Goal: Find specific page/section: Find specific page/section

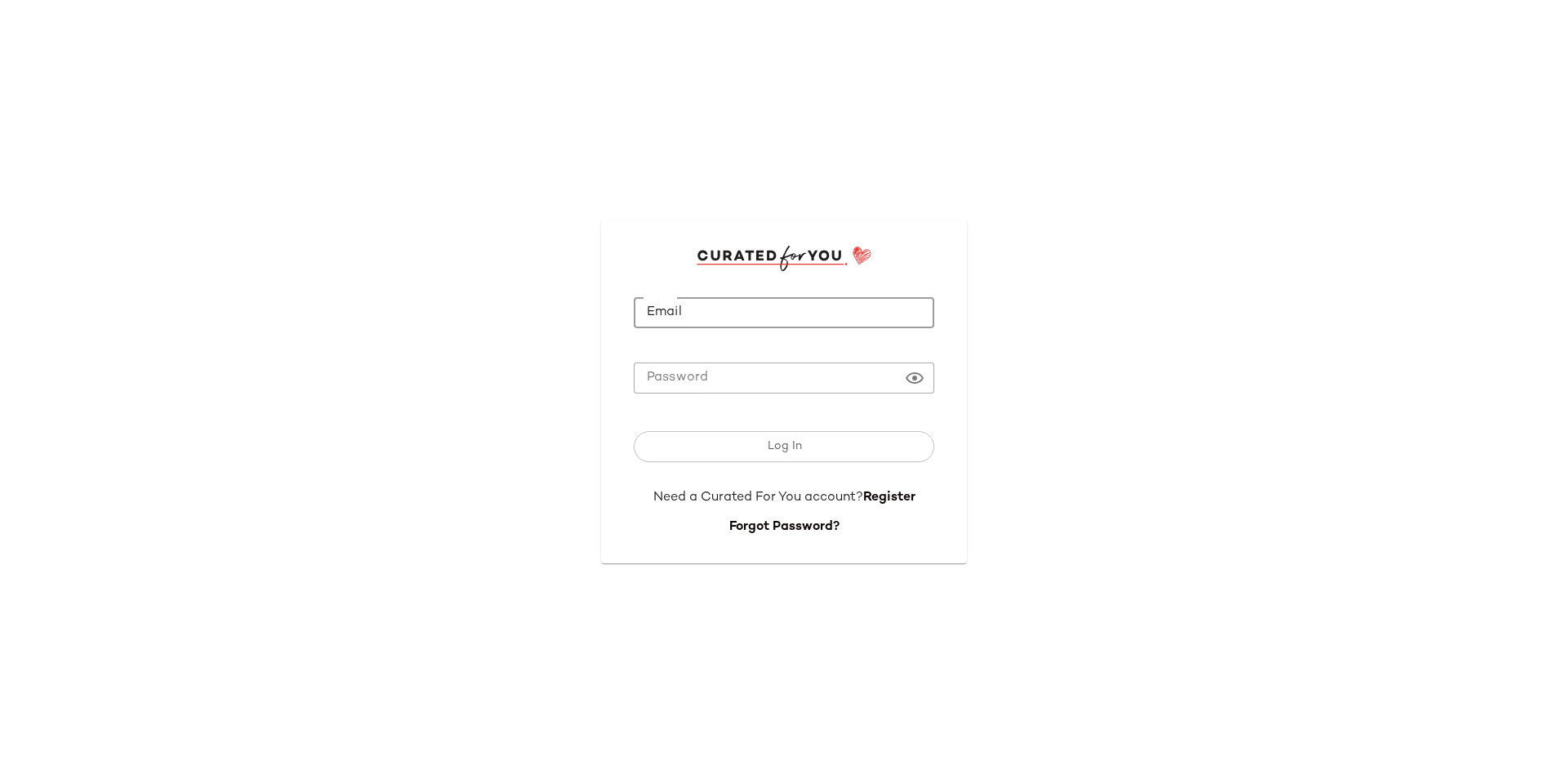
click at [780, 306] on input "Email" at bounding box center [784, 313] width 301 height 32
click at [0, 782] on com-1password-button at bounding box center [0, 783] width 0 height 0
type input "**********"
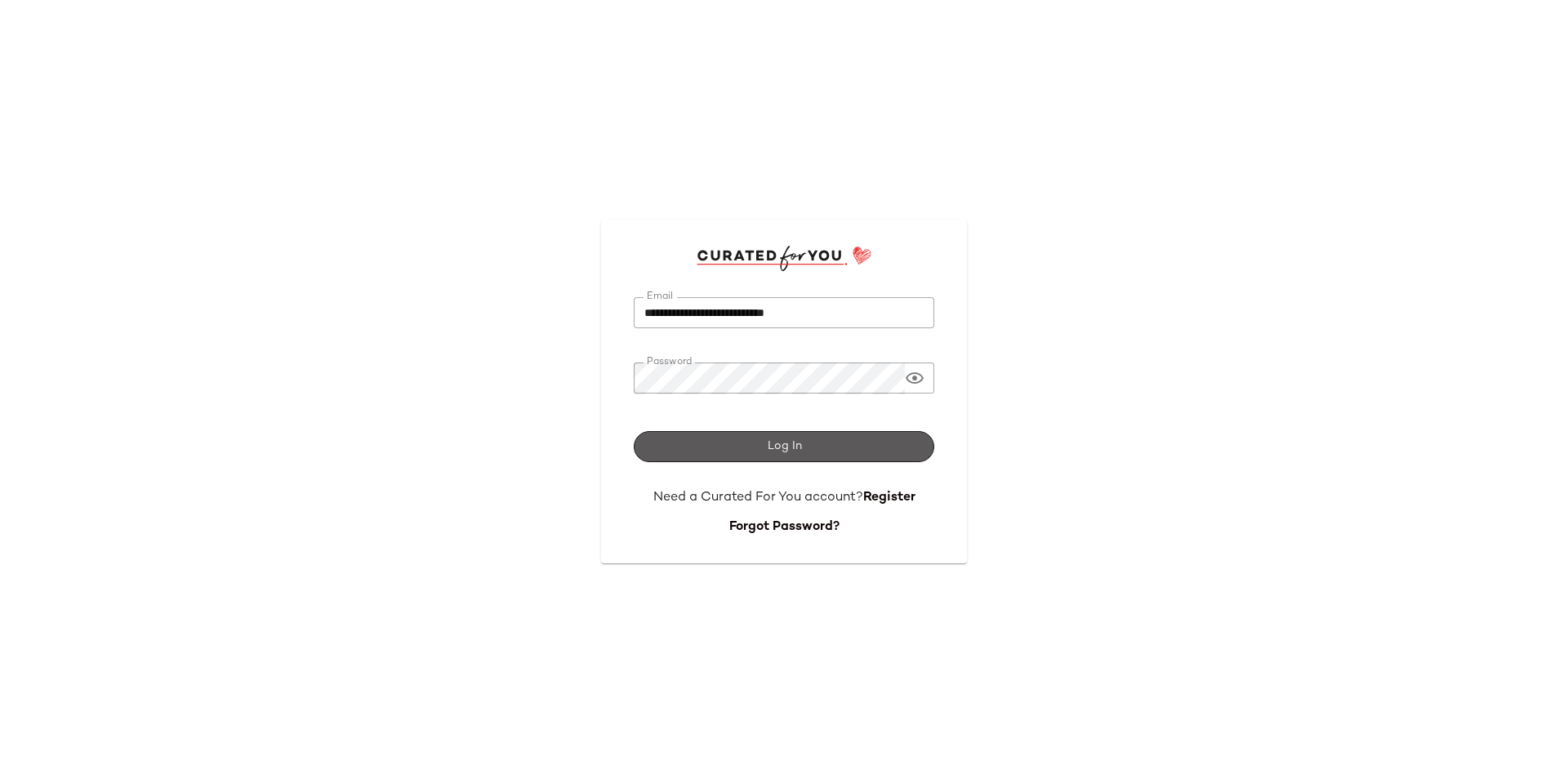
click at [828, 443] on button "Log In" at bounding box center [784, 447] width 301 height 31
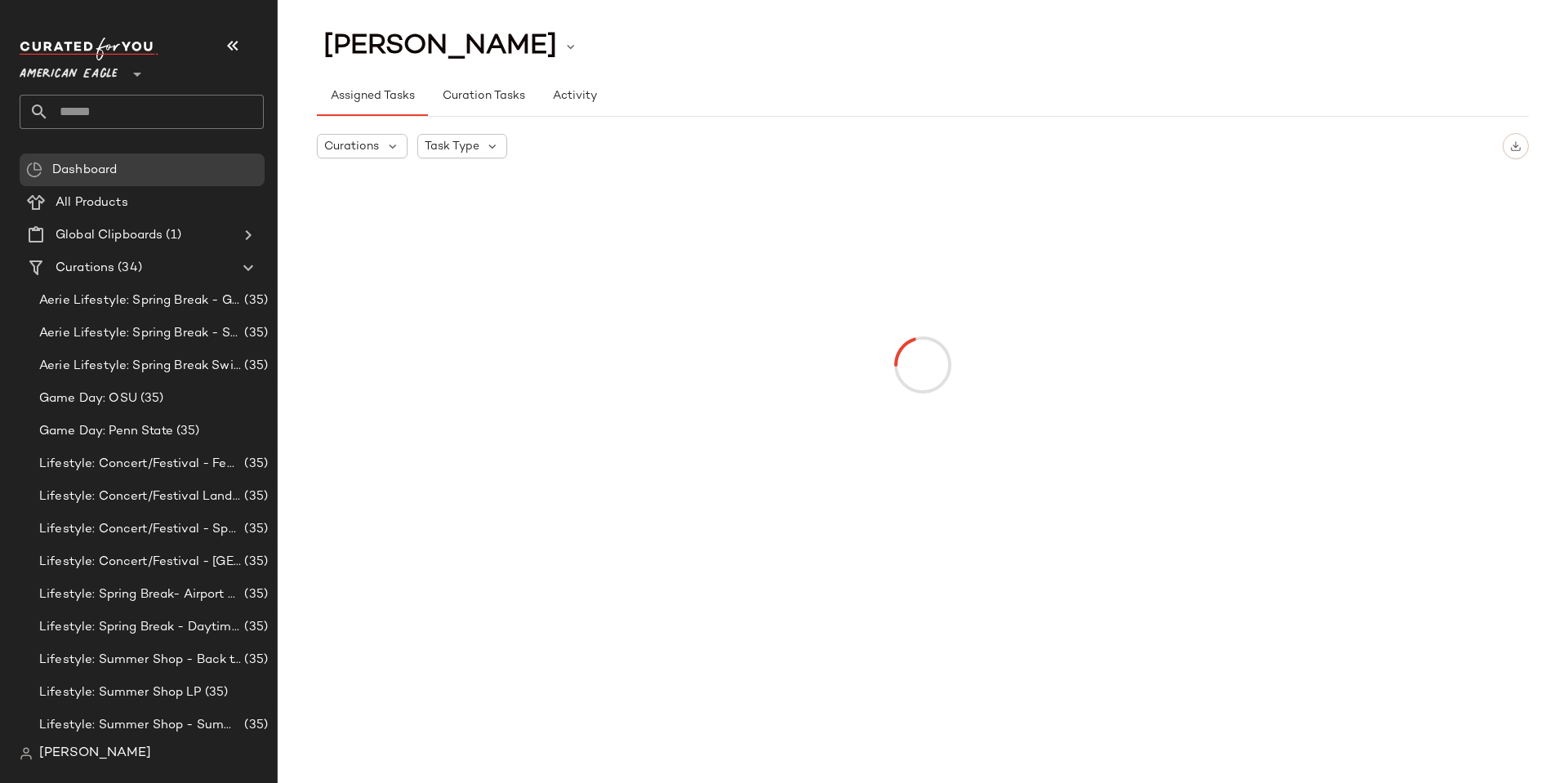
click at [74, 79] on span "American Eagle" at bounding box center [68, 71] width 98 height 30
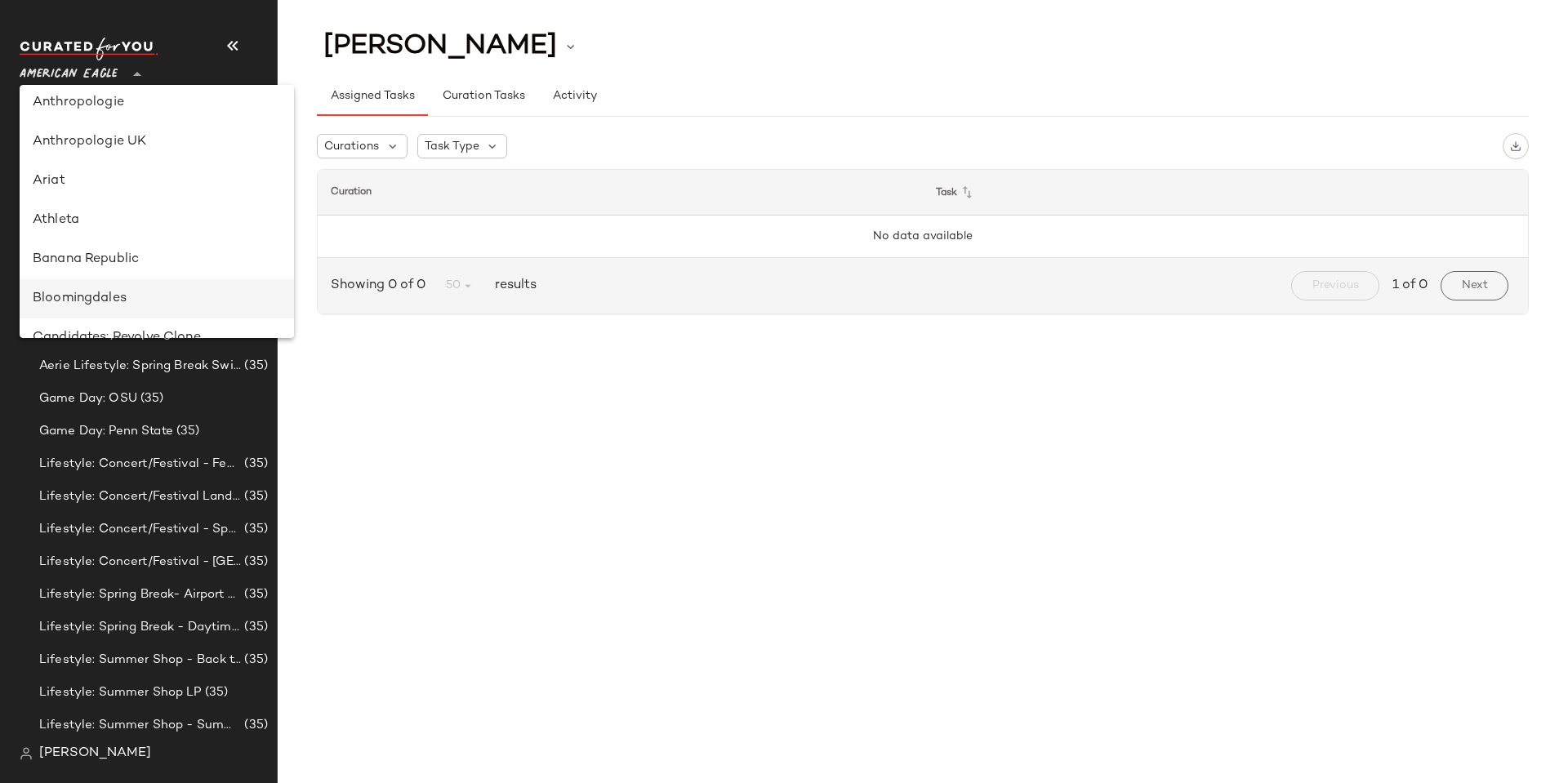
scroll to position [164, 0]
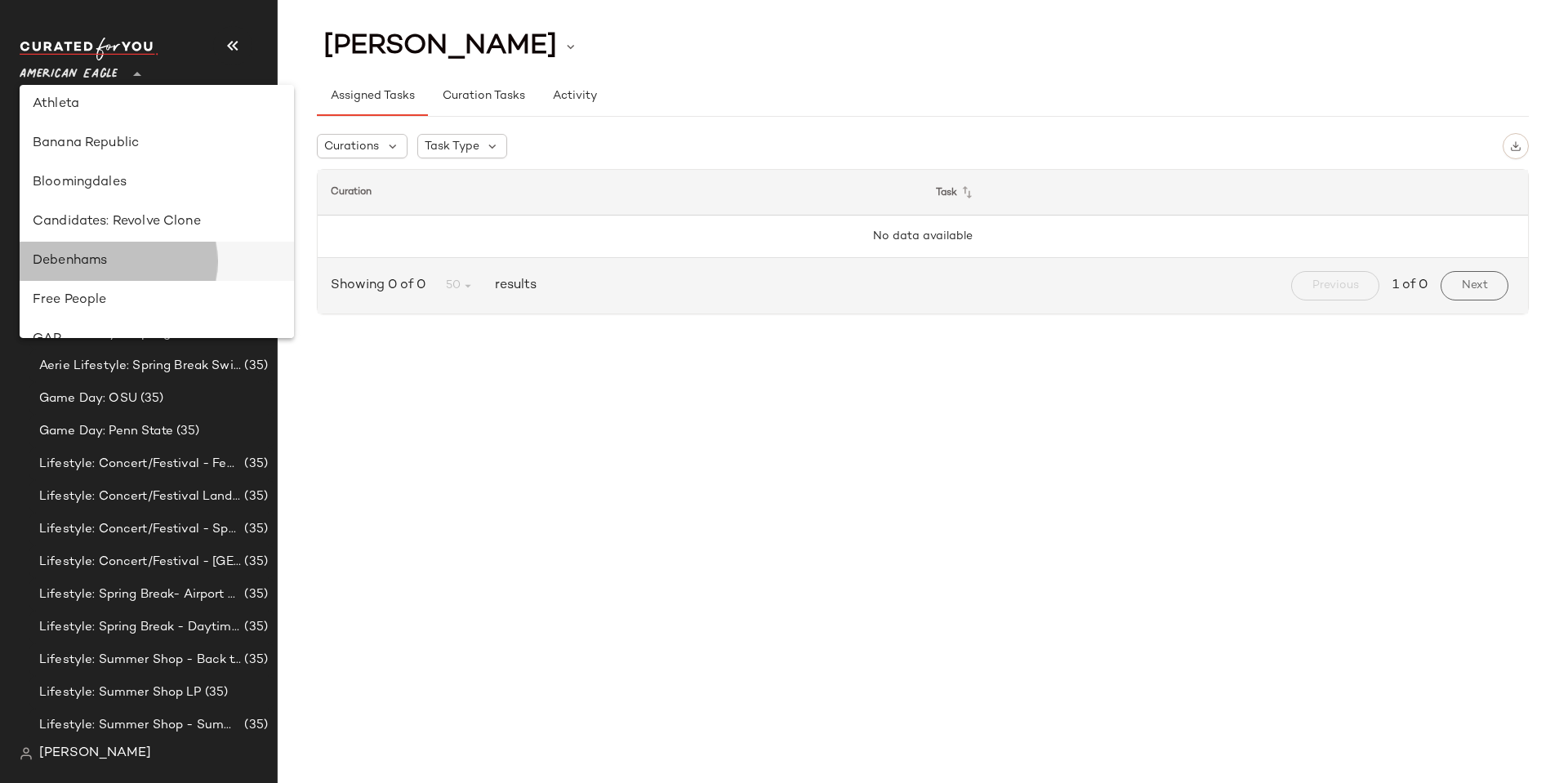
click at [116, 256] on div "Debenhams" at bounding box center [157, 261] width 248 height 20
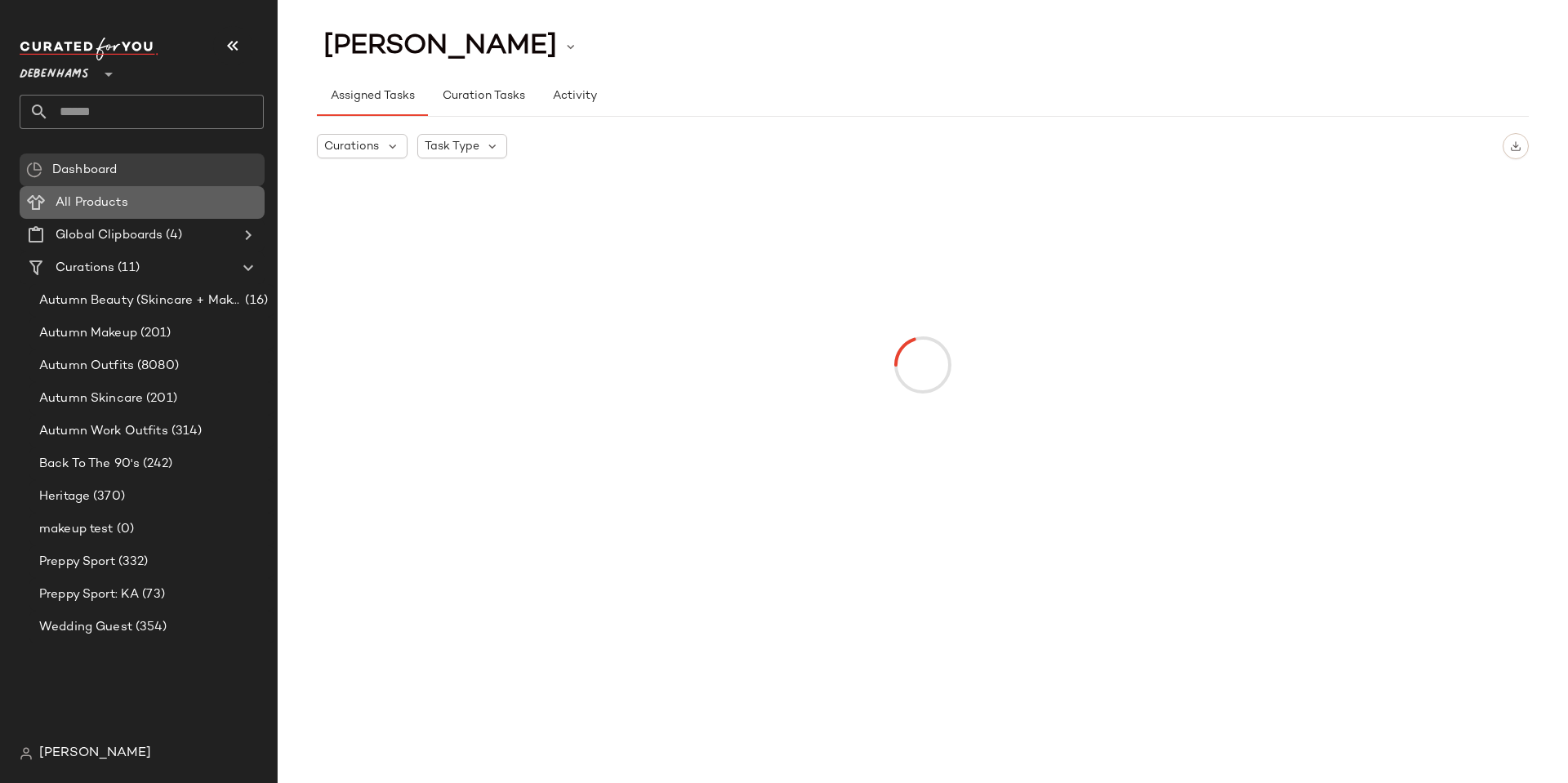
click at [95, 200] on span "All Products" at bounding box center [92, 203] width 72 height 19
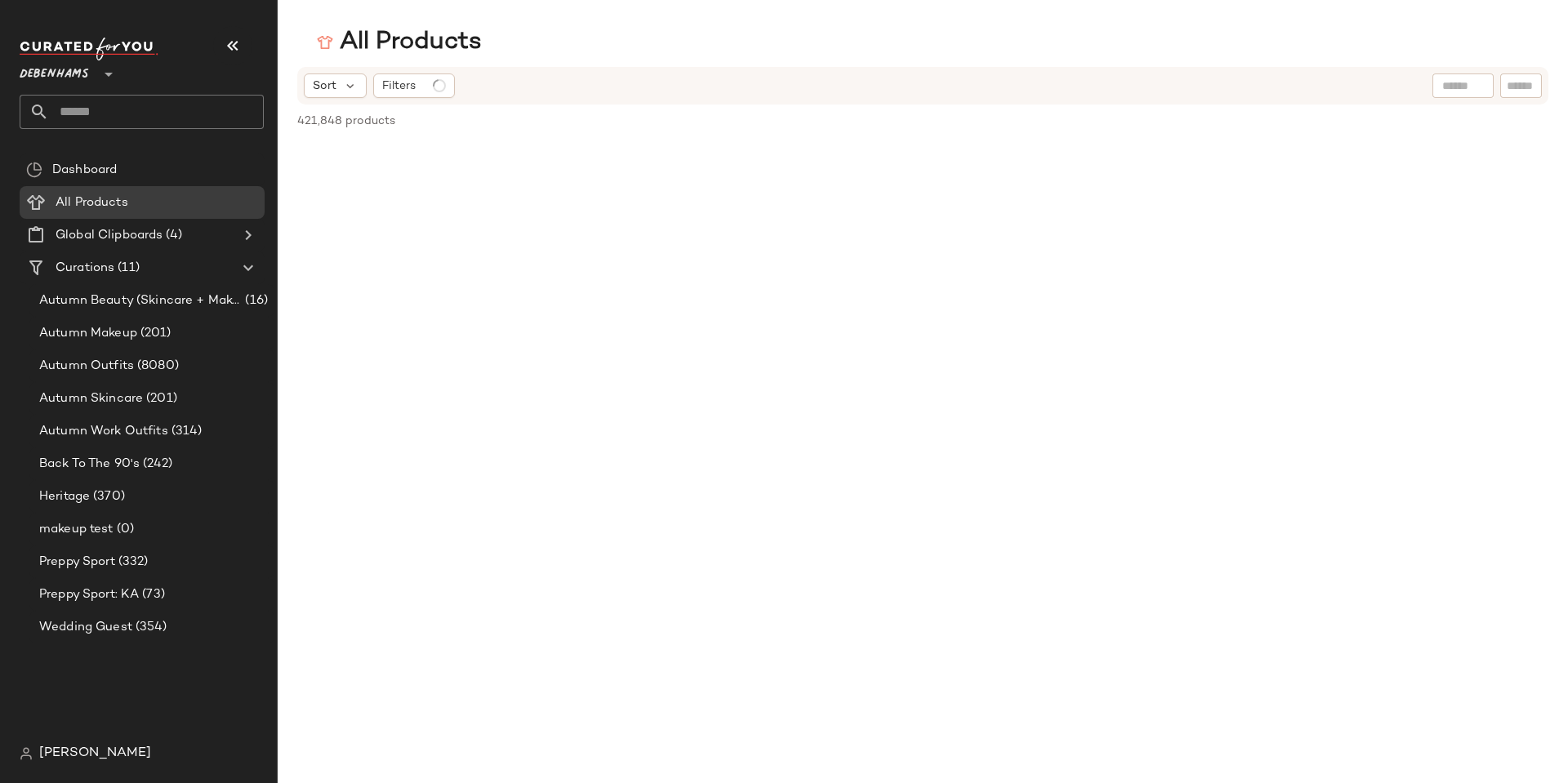
click at [88, 66] on span "Debenhams" at bounding box center [54, 71] width 69 height 30
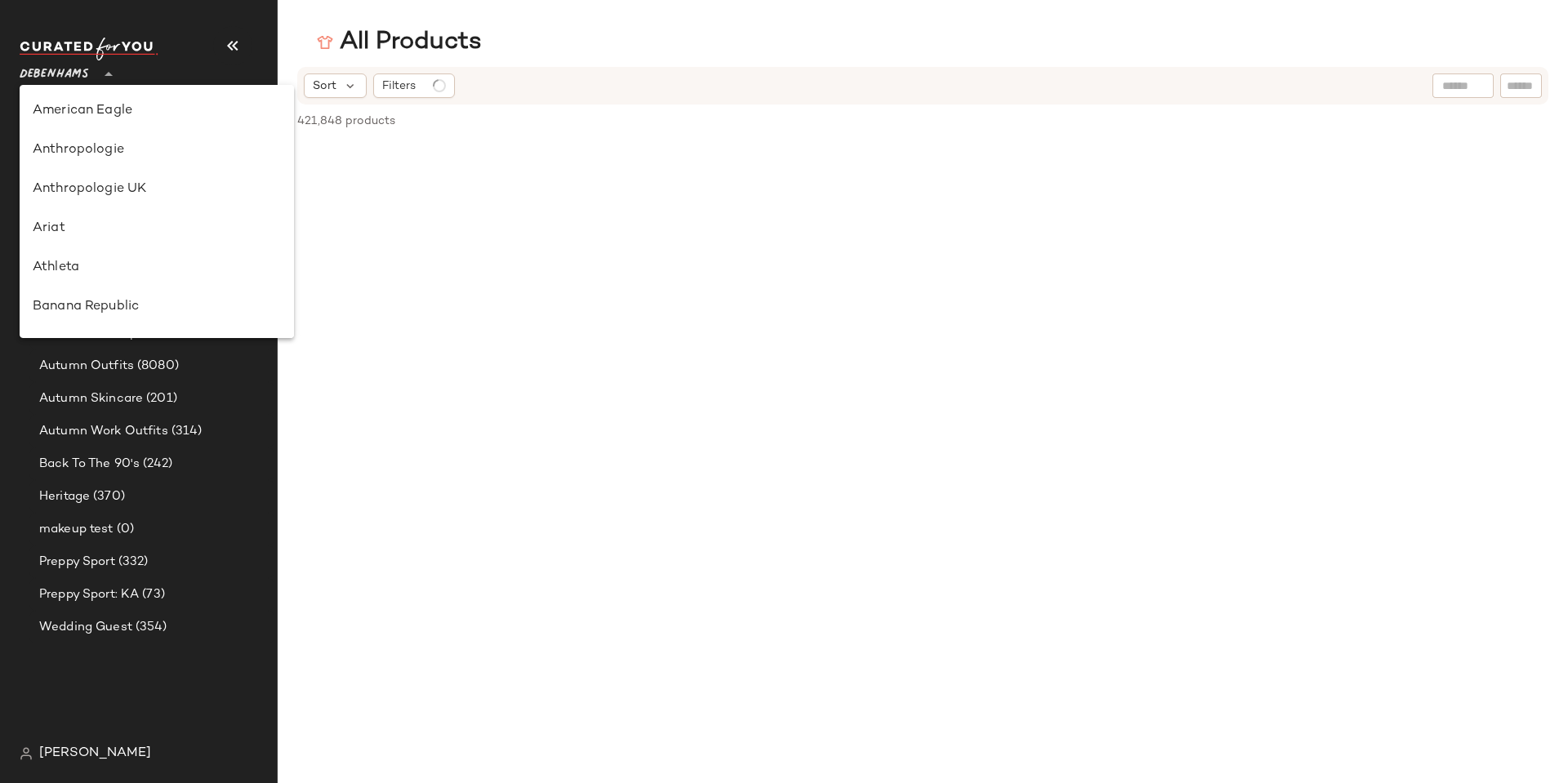
scroll to position [314, 0]
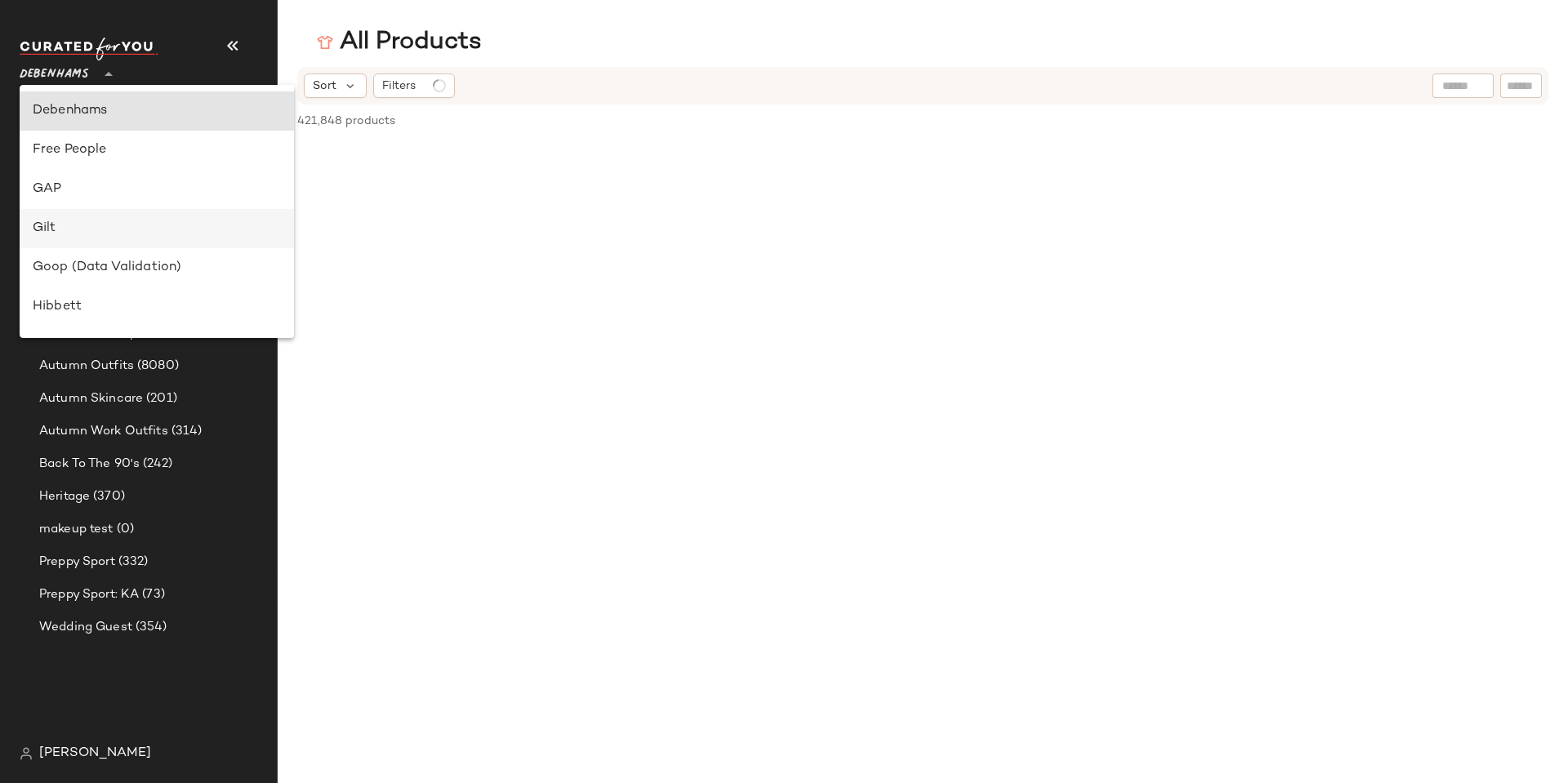
click at [92, 222] on div "Gilt" at bounding box center [157, 228] width 248 height 20
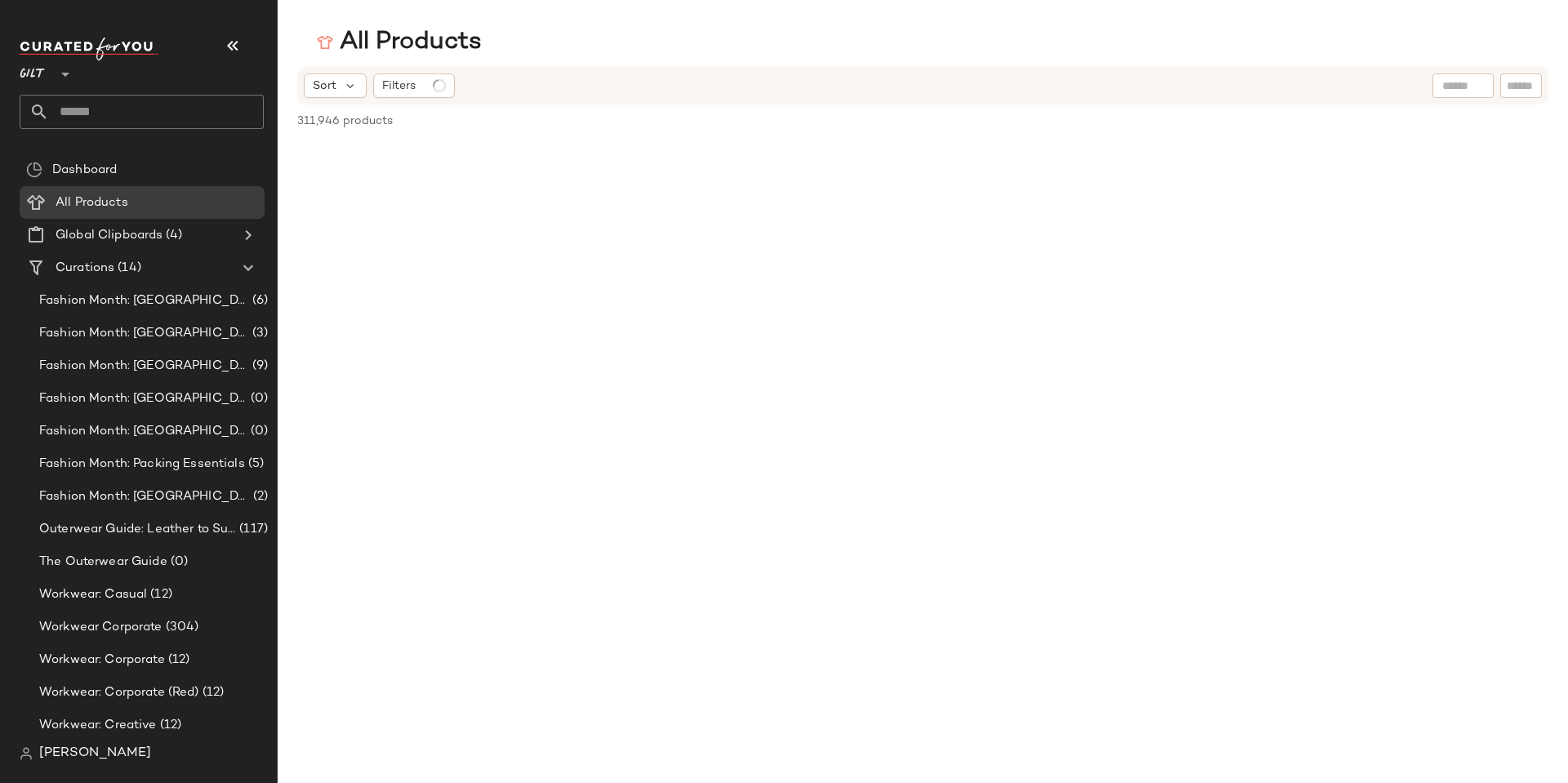
click at [54, 72] on div at bounding box center [64, 65] width 23 height 41
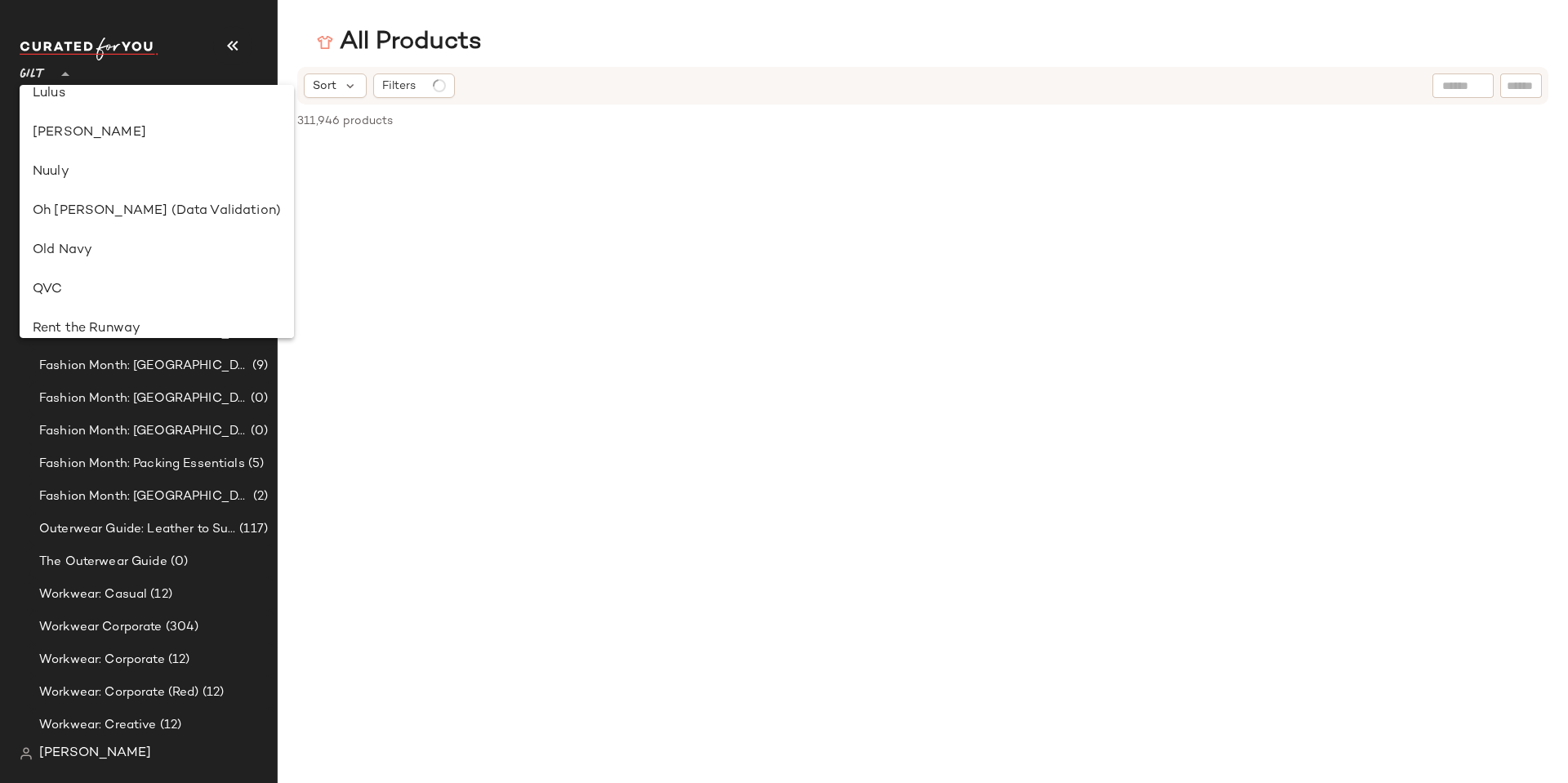
scroll to position [758, 0]
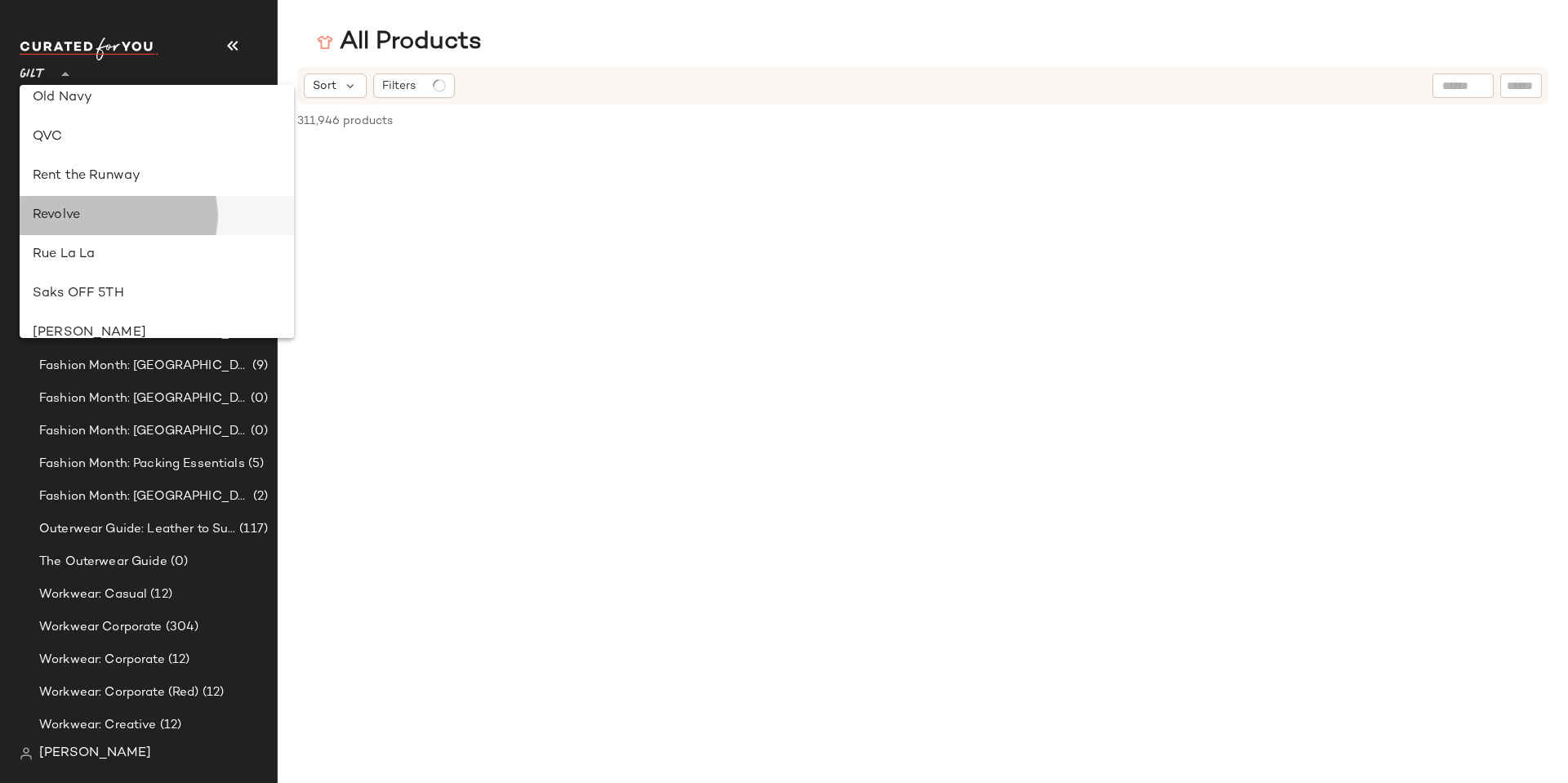
click at [113, 214] on div "Revolve" at bounding box center [157, 215] width 248 height 20
click at [113, 214] on Products "All Products" at bounding box center [142, 203] width 245 height 33
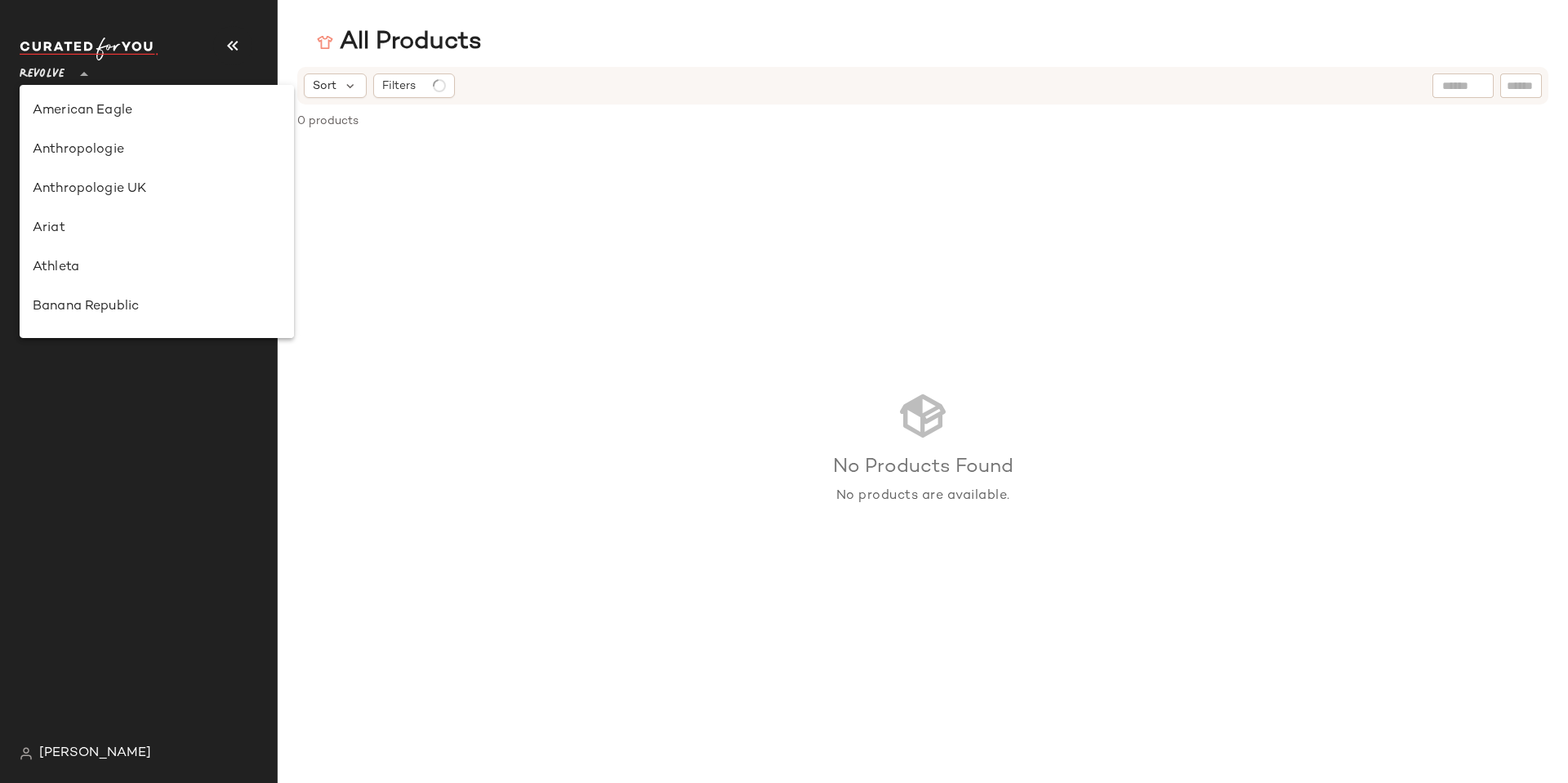
click at [59, 65] on span "Revolve" at bounding box center [42, 71] width 45 height 30
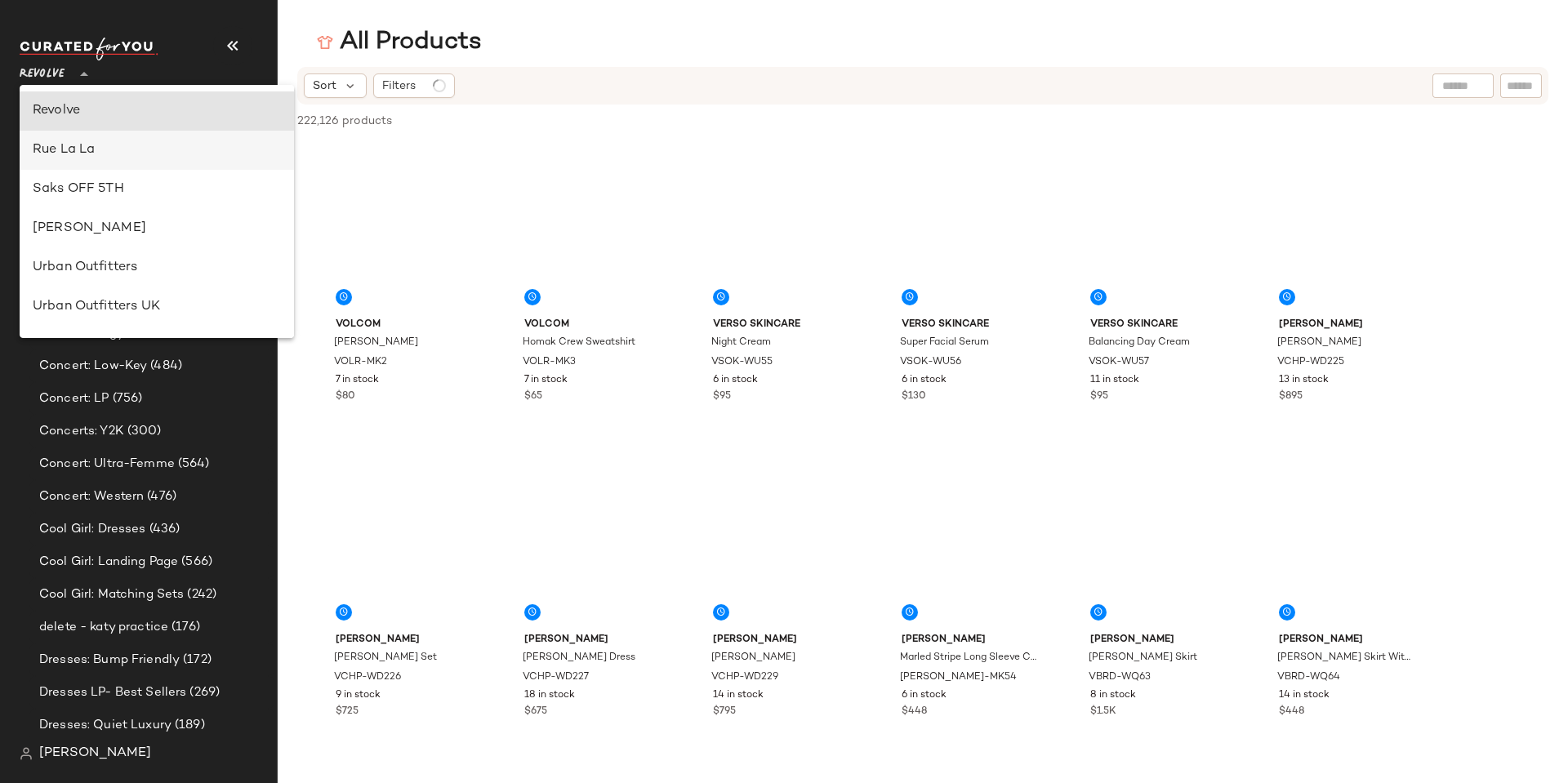
click at [104, 140] on div "Rue La La" at bounding box center [157, 150] width 274 height 39
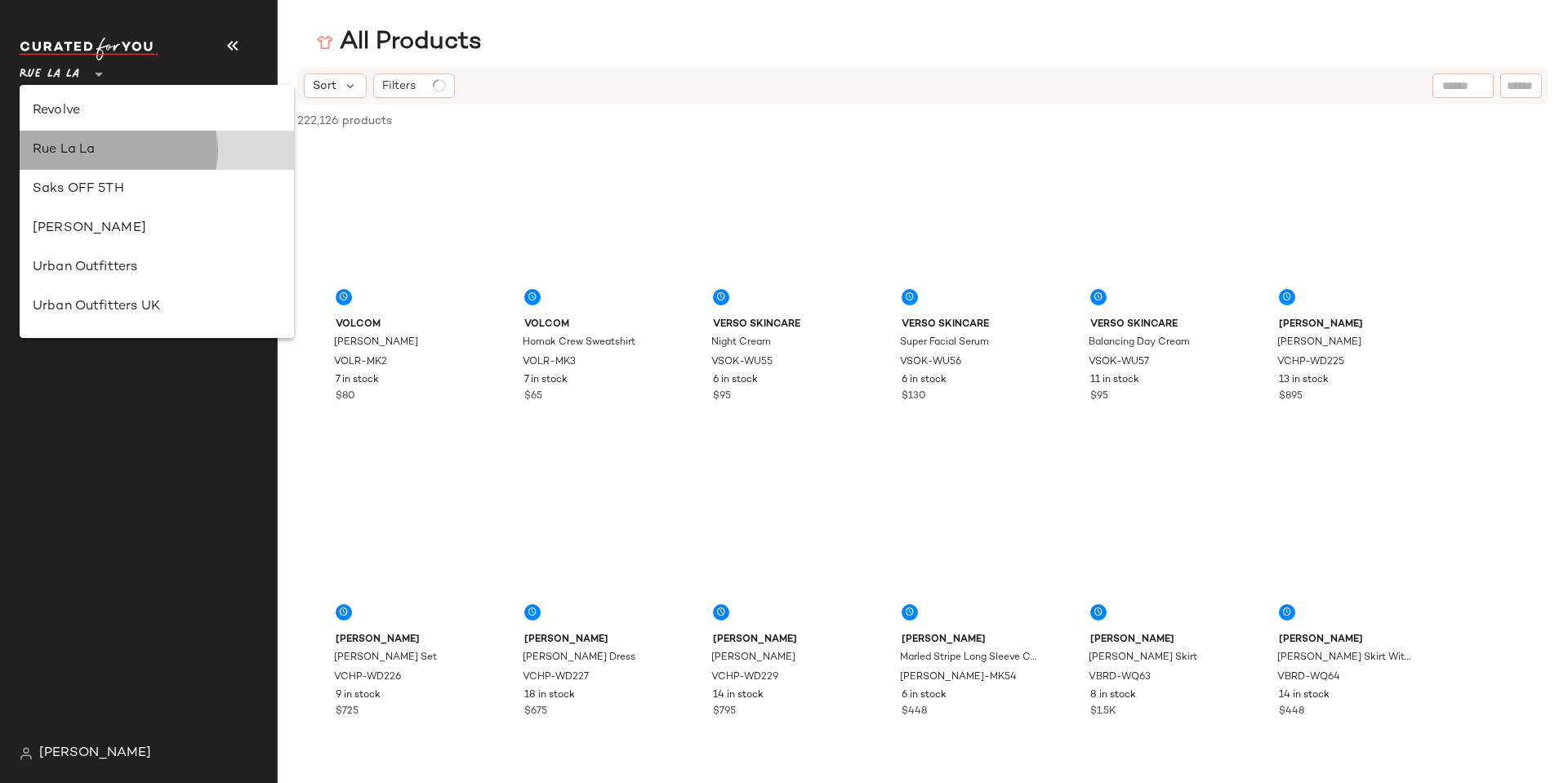
type input "**"
